Goal: Navigation & Orientation: Find specific page/section

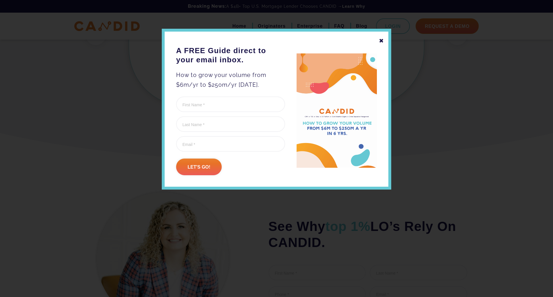
scroll to position [389, 0]
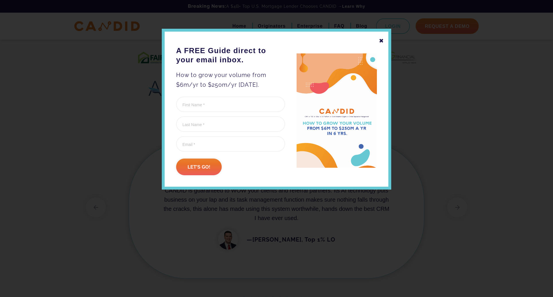
click at [381, 42] on div "✖" at bounding box center [381, 41] width 5 height 10
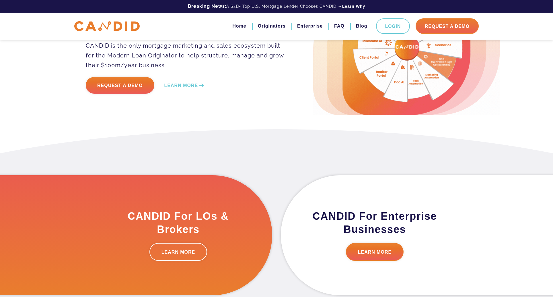
scroll to position [0, 0]
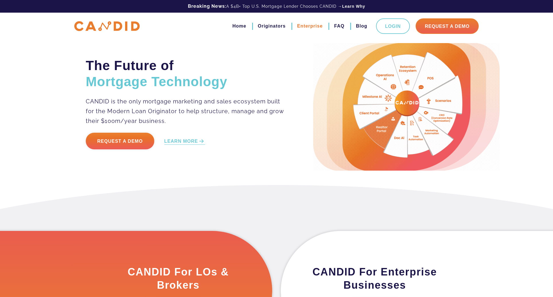
click at [301, 25] on link "Enterprise" at bounding box center [310, 26] width 26 height 10
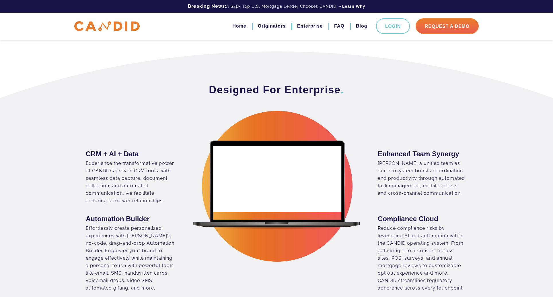
scroll to position [201, 0]
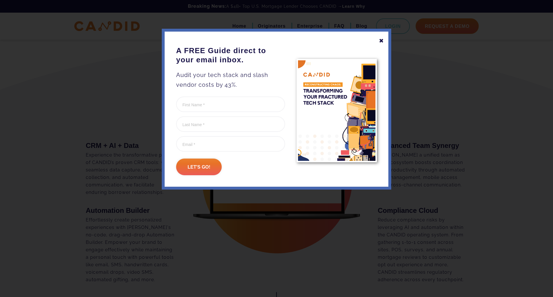
click at [379, 39] on div "✖" at bounding box center [381, 41] width 5 height 10
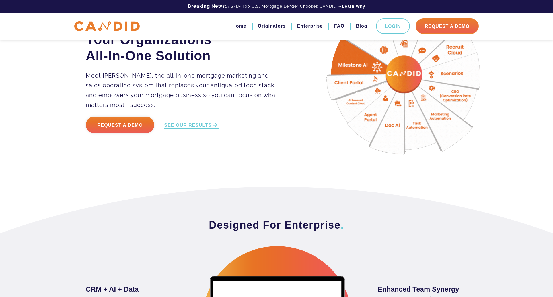
scroll to position [0, 0]
